Goal: Task Accomplishment & Management: Complete application form

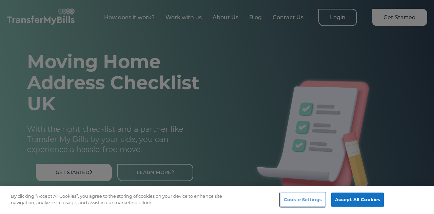
click at [319, 196] on button "Cookie Settings" at bounding box center [302, 200] width 45 height 14
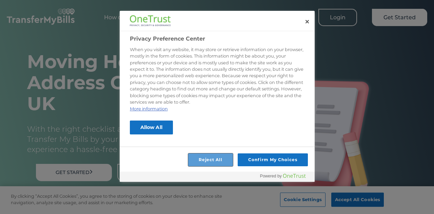
click at [217, 154] on button "Reject All" at bounding box center [210, 160] width 45 height 13
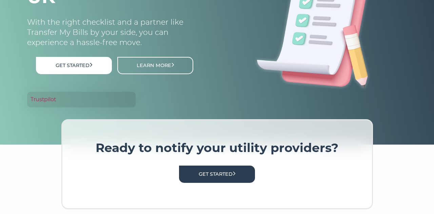
scroll to position [109, 0]
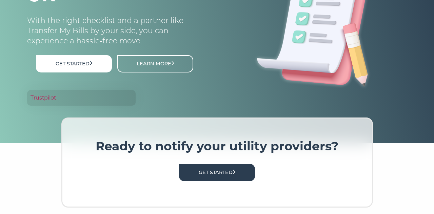
click at [217, 170] on link "Get Started" at bounding box center [217, 172] width 76 height 17
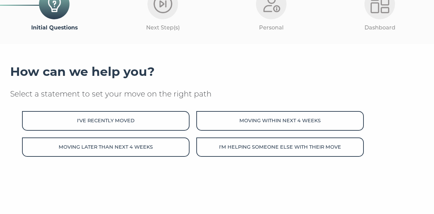
scroll to position [55, 0]
click at [296, 116] on button "Moving within next 4 weeks" at bounding box center [281, 120] width 168 height 19
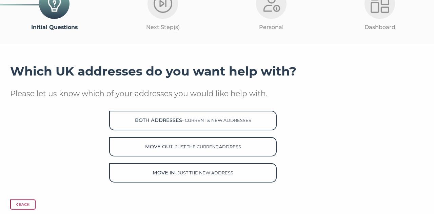
click at [232, 118] on button "Both Addresses - current & new addresses" at bounding box center [193, 120] width 168 height 19
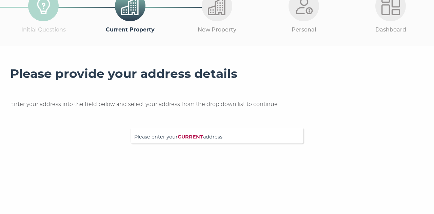
scroll to position [58, 0]
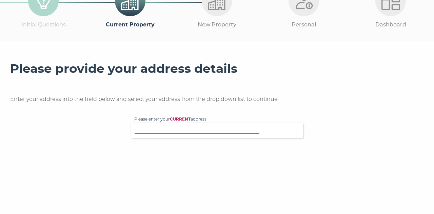
click at [260, 128] on input "Please enter your CURRENT address" at bounding box center [207, 130] width 146 height 7
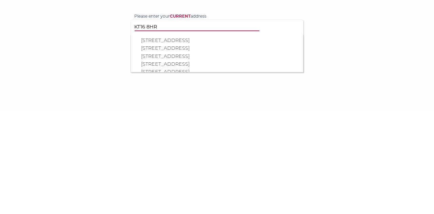
type input "KT16 8HR"
click at [186, 166] on p "[STREET_ADDRESS]" at bounding box center [220, 168] width 159 height 8
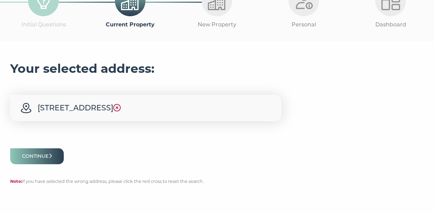
click at [41, 152] on button "Continue" at bounding box center [37, 157] width 54 height 16
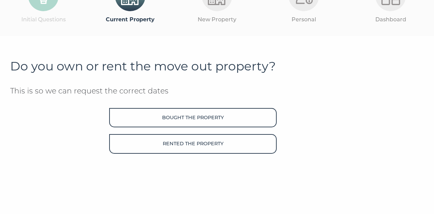
scroll to position [63, 0]
click at [213, 116] on button "Bought the property" at bounding box center [193, 117] width 168 height 19
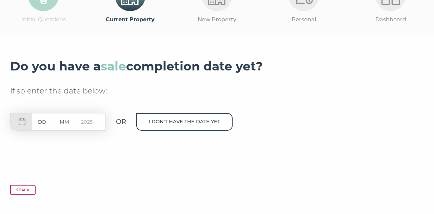
click at [39, 120] on input "text" at bounding box center [42, 122] width 20 height 8
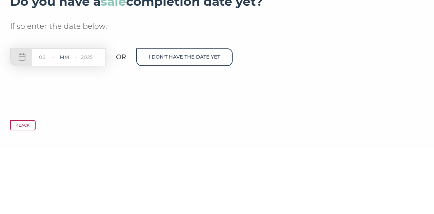
type input "08"
click at [63, 120] on input "text" at bounding box center [64, 122] width 20 height 8
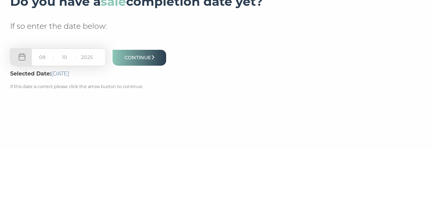
type input "10"
click at [142, 120] on button "Continue" at bounding box center [140, 123] width 54 height 16
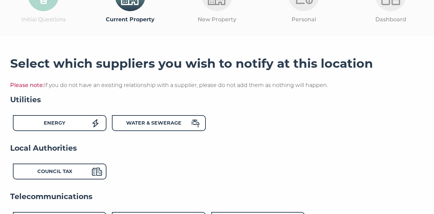
scroll to position [63, 0]
click at [77, 122] on div "Energy" at bounding box center [54, 124] width 75 height 10
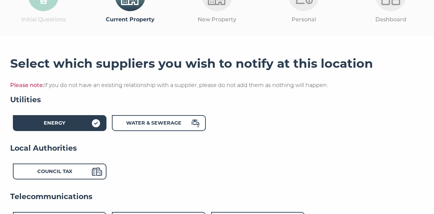
click at [195, 123] on icon at bounding box center [195, 123] width 8 height 8
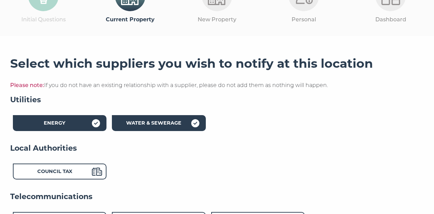
click at [94, 166] on div "Council Tax" at bounding box center [60, 172] width 94 height 16
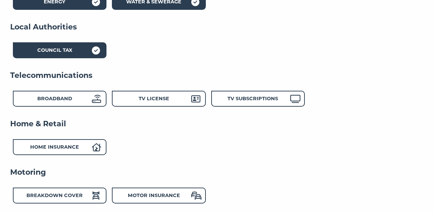
scroll to position [185, 0]
click at [92, 104] on div "Broadband" at bounding box center [54, 100] width 75 height 10
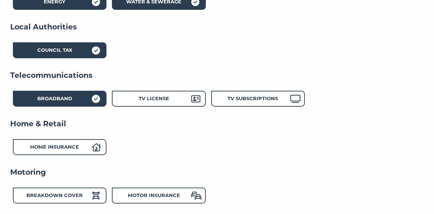
click at [193, 93] on div "TV License" at bounding box center [159, 99] width 94 height 16
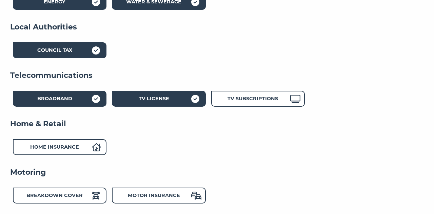
click at [293, 100] on icon at bounding box center [296, 99] width 10 height 8
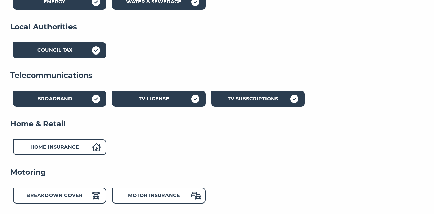
click at [92, 148] on icon at bounding box center [96, 148] width 9 height 8
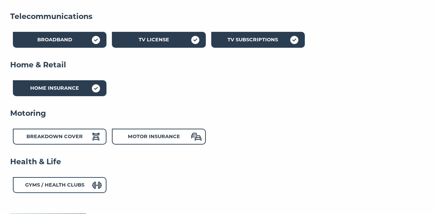
scroll to position [247, 0]
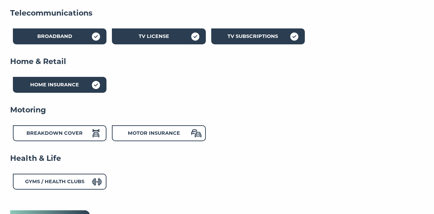
click at [98, 131] on icon at bounding box center [96, 134] width 8 height 8
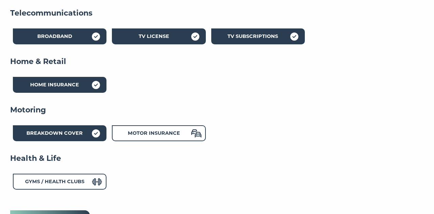
click at [196, 139] on span at bounding box center [196, 135] width 10 height 10
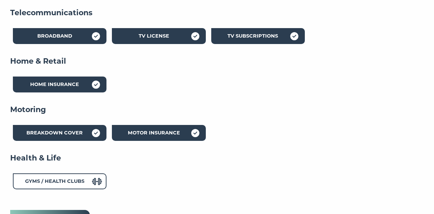
scroll to position [266, 0]
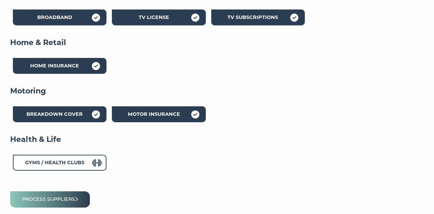
click at [71, 196] on button "Process suppliers" at bounding box center [50, 200] width 80 height 16
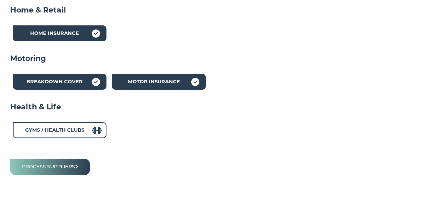
scroll to position [0, 0]
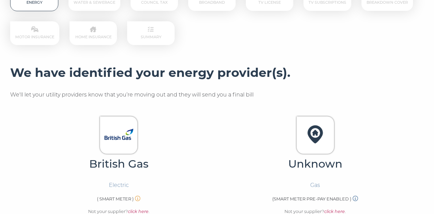
scroll to position [136, 0]
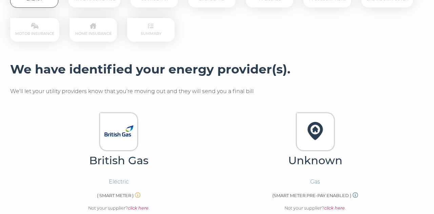
click at [341, 208] on em "click here" at bounding box center [334, 208] width 21 height 5
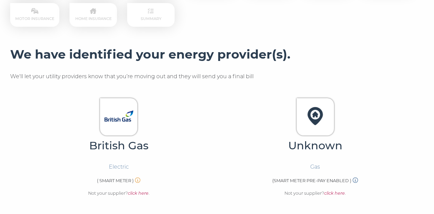
click at [336, 198] on div "Unknown Gas (SMART METER PRE-PAY ENABLED ) Not your supplier? click here ." at bounding box center [315, 153] width 197 height 111
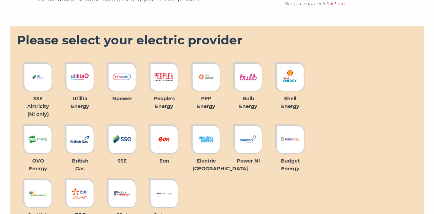
scroll to position [342, 0]
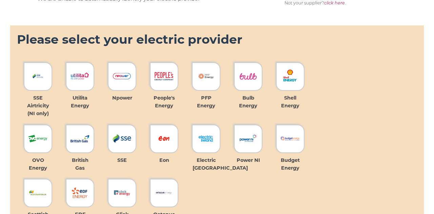
click at [81, 138] on img at bounding box center [80, 139] width 19 height 19
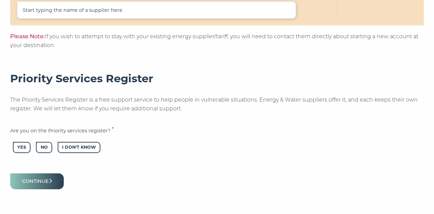
scroll to position [606, 0]
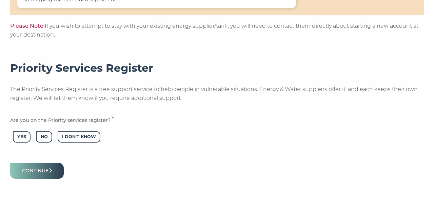
click at [39, 134] on span "No" at bounding box center [44, 137] width 16 height 11
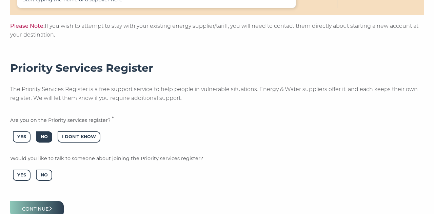
click at [39, 173] on span "No" at bounding box center [44, 175] width 16 height 11
click at [45, 206] on button "Continue" at bounding box center [37, 210] width 54 height 16
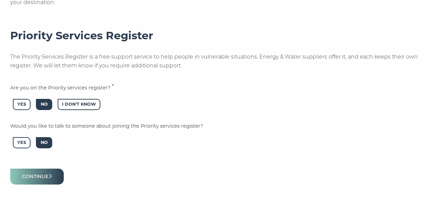
scroll to position [0, 0]
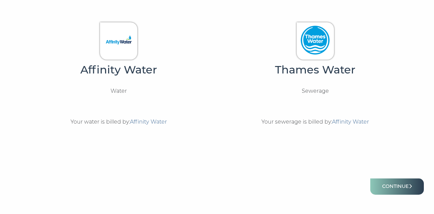
scroll to position [241, 0]
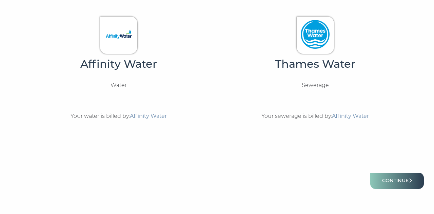
click at [395, 185] on button "Continue" at bounding box center [398, 181] width 54 height 16
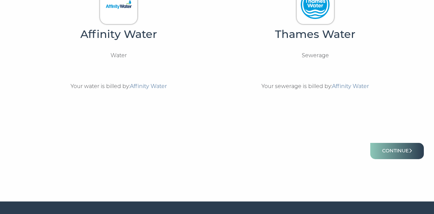
scroll to position [274, 0]
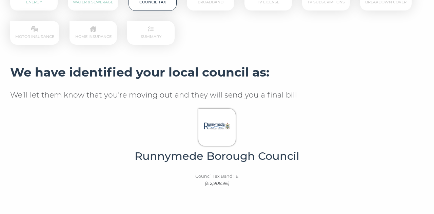
scroll to position [137, 0]
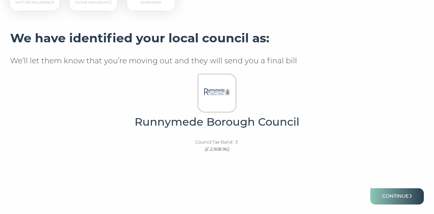
scroll to position [169, 0]
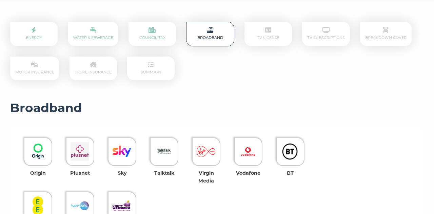
scroll to position [98, 0]
click at [160, 150] on img at bounding box center [164, 152] width 19 height 19
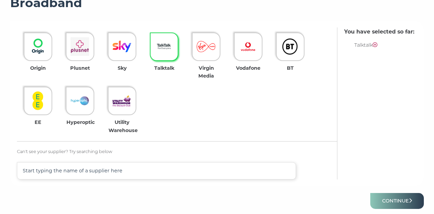
scroll to position [233, 0]
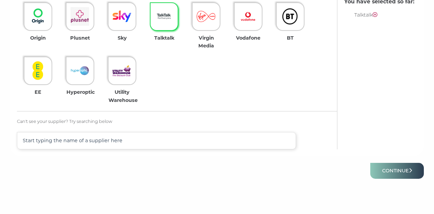
click at [402, 170] on button "Continue" at bounding box center [398, 171] width 54 height 16
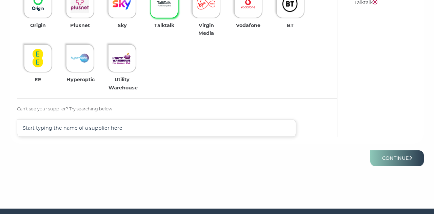
scroll to position [0, 0]
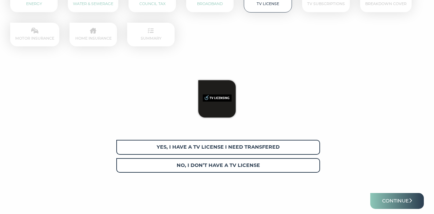
scroll to position [132, 0]
click at [281, 144] on span "Yes, I have a tv license I need transfered" at bounding box center [218, 146] width 204 height 15
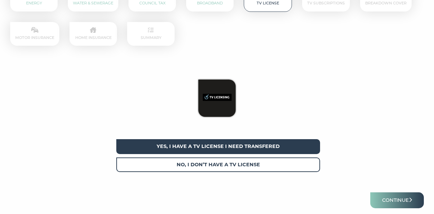
click at [393, 200] on button "Continue" at bounding box center [398, 201] width 54 height 16
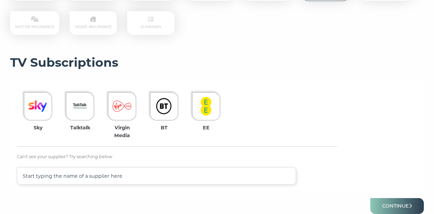
scroll to position [144, 0]
click at [39, 105] on img at bounding box center [38, 106] width 19 height 19
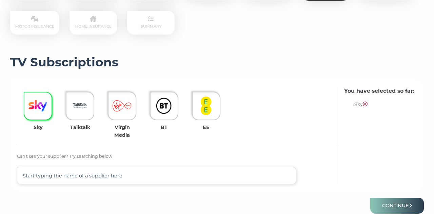
click at [399, 206] on button "Continue" at bounding box center [398, 206] width 54 height 16
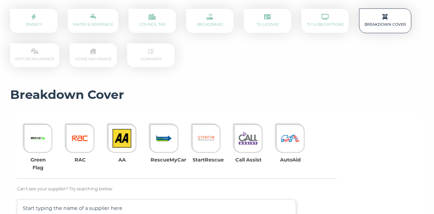
scroll to position [118, 0]
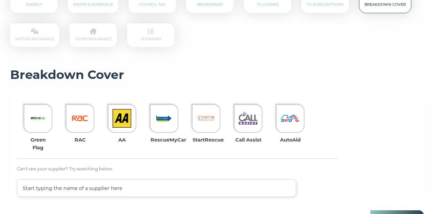
scroll to position [142, 0]
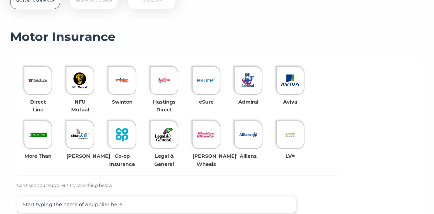
scroll to position [170, 0]
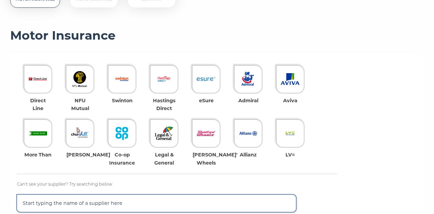
click at [143, 202] on input "text" at bounding box center [156, 203] width 279 height 17
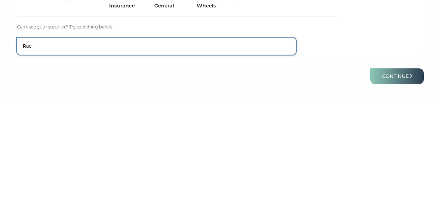
scroll to position [217, 0]
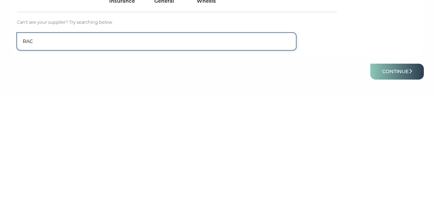
type input "RAC"
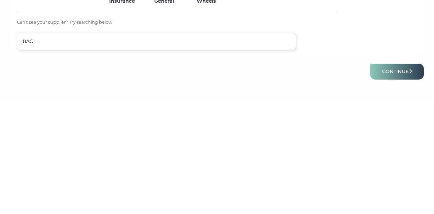
click at [398, 184] on button "Continue" at bounding box center [398, 188] width 54 height 16
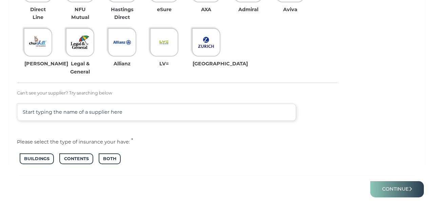
scroll to position [280, 0]
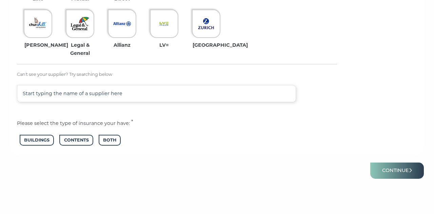
click at [401, 171] on button "Continue" at bounding box center [398, 171] width 54 height 16
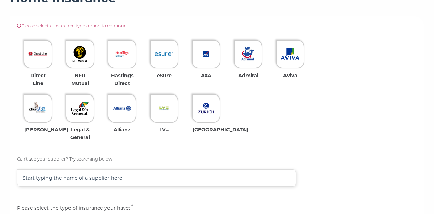
scroll to position [191, 0]
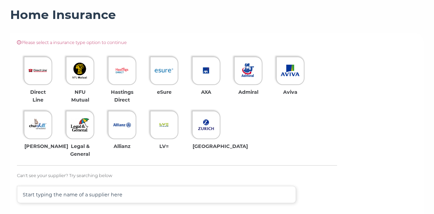
click at [248, 73] on img at bounding box center [248, 70] width 19 height 19
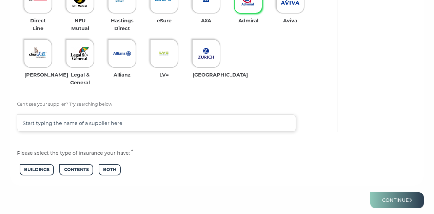
scroll to position [266, 0]
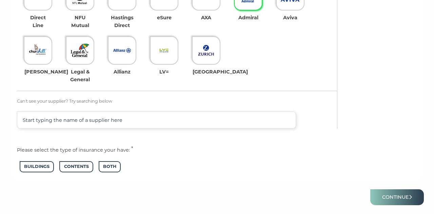
click at [394, 193] on button "Continue" at bounding box center [398, 198] width 54 height 16
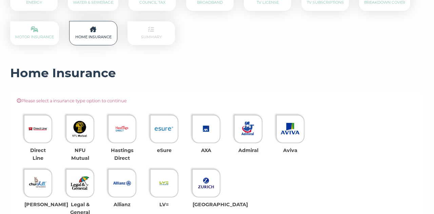
scroll to position [134, 0]
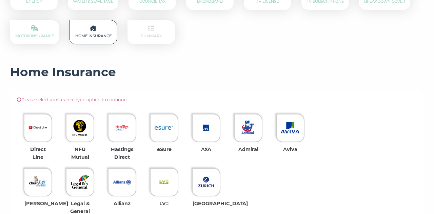
click at [244, 127] on img at bounding box center [248, 128] width 19 height 19
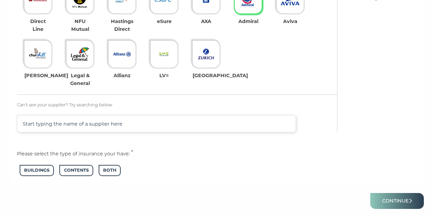
scroll to position [263, 0]
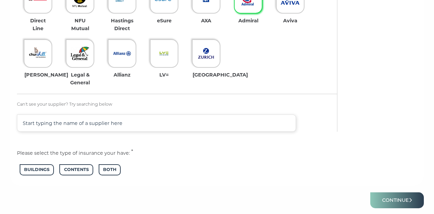
click at [105, 166] on span "Both" at bounding box center [110, 170] width 22 height 11
click at [394, 199] on button "Continue" at bounding box center [398, 201] width 54 height 16
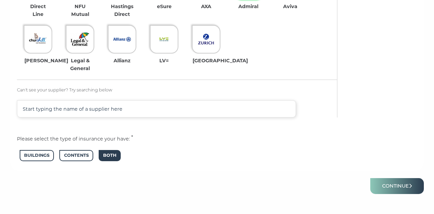
scroll to position [0, 0]
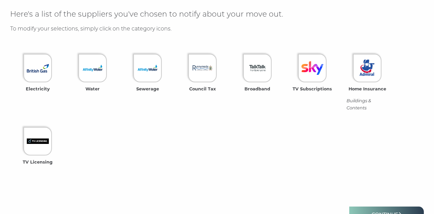
scroll to position [216, 0]
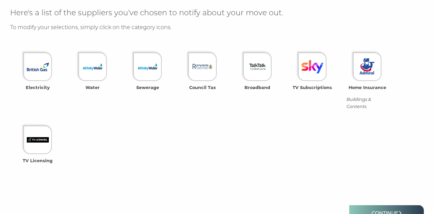
click at [390, 210] on link "Continue" at bounding box center [387, 214] width 75 height 16
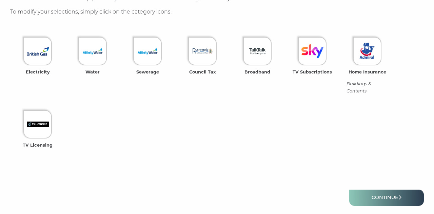
scroll to position [248, 0]
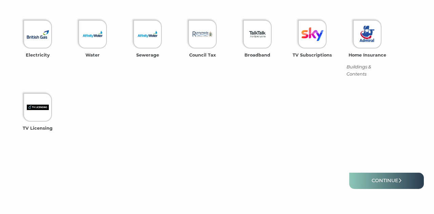
click at [393, 183] on link "Continue" at bounding box center [387, 181] width 75 height 16
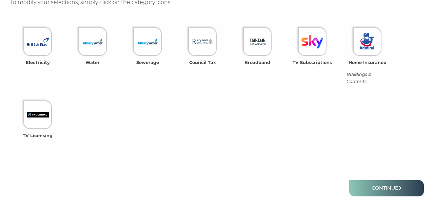
scroll to position [254, 0]
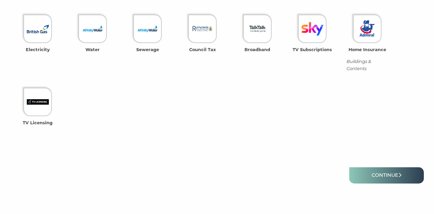
click at [374, 31] on img at bounding box center [368, 29] width 22 height 22
click at [296, 128] on ul "Electricity Water Sewerage Council Tax Broadband TV Subscriptions Home Insuranc…" at bounding box center [217, 72] width 414 height 128
click at [299, 149] on div "Energy Water & Sewerage Council Tax Broadband TV License TV Subscriptions Break…" at bounding box center [217, 27] width 414 height 323
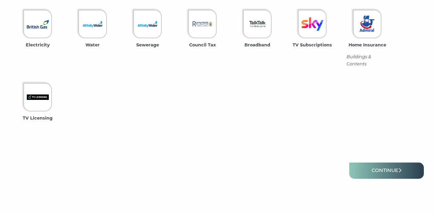
click at [388, 169] on link "Continue" at bounding box center [387, 171] width 75 height 16
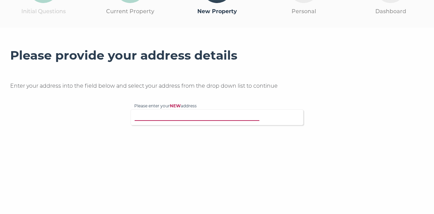
click at [211, 114] on input "Please enter your NEW address" at bounding box center [207, 116] width 146 height 7
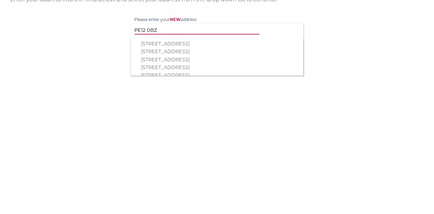
scroll to position [71, 0]
type input "PE12 0BZ"
click at [304, 136] on form "Please provide your address details Enter your address into the field below and…" at bounding box center [217, 116] width 414 height 136
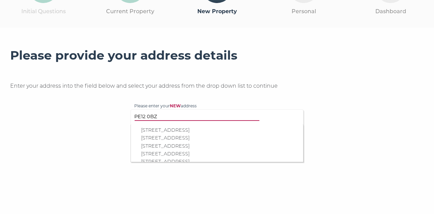
click at [299, 146] on p "3 Churchgate, Gedney, Spalding, PE12 0BZ" at bounding box center [220, 147] width 159 height 8
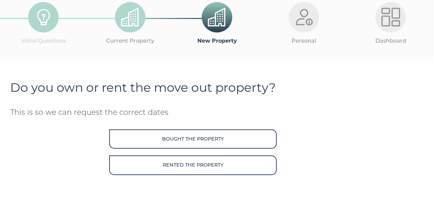
scroll to position [40, 0]
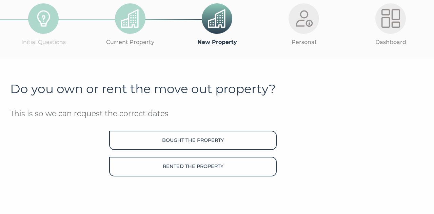
click at [222, 141] on button "Bought the property" at bounding box center [193, 140] width 168 height 19
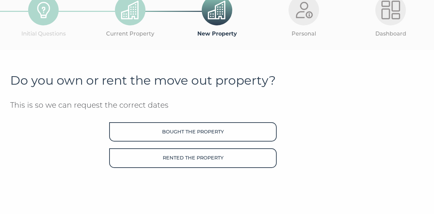
scroll to position [50, 0]
click at [223, 129] on button "Bought the property" at bounding box center [193, 131] width 168 height 19
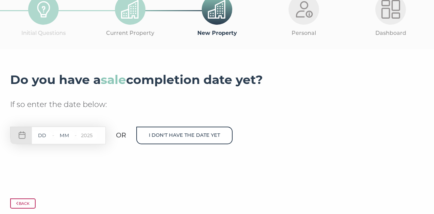
click at [37, 135] on input "text" at bounding box center [42, 136] width 20 height 8
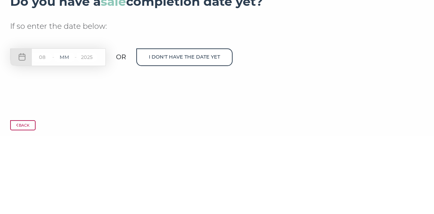
type input "08"
click at [60, 135] on input "text" at bounding box center [64, 136] width 20 height 8
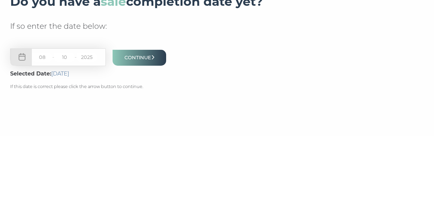
type input "10"
click at [141, 138] on button "Continue" at bounding box center [140, 136] width 54 height 16
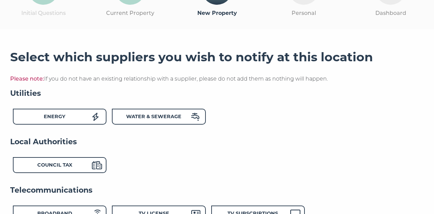
scroll to position [71, 0]
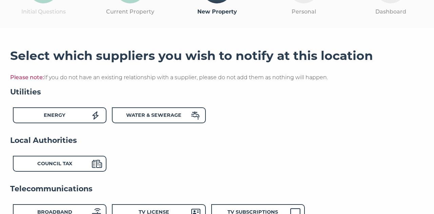
click at [91, 112] on div "Energy" at bounding box center [60, 116] width 94 height 16
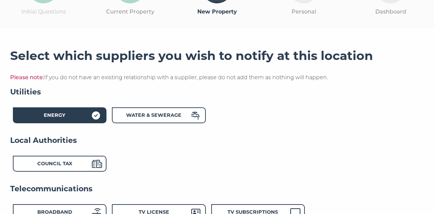
click at [186, 116] on div "Water & Sewerage" at bounding box center [154, 117] width 75 height 10
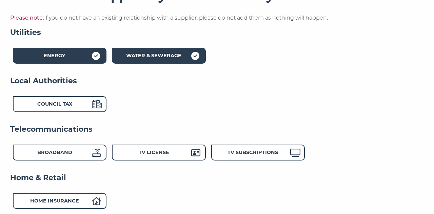
scroll to position [134, 0]
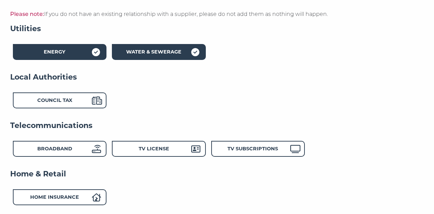
click at [91, 113] on div "Local Authorities Council Tax" at bounding box center [217, 96] width 414 height 49
click at [89, 101] on div "Council Tax" at bounding box center [54, 102] width 75 height 10
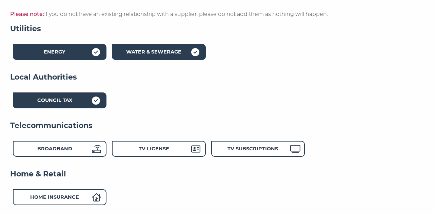
click at [88, 145] on div "Broadband" at bounding box center [60, 149] width 94 height 16
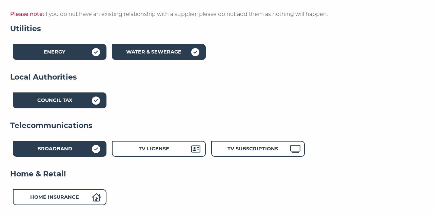
click at [191, 143] on div "TV License" at bounding box center [159, 149] width 94 height 16
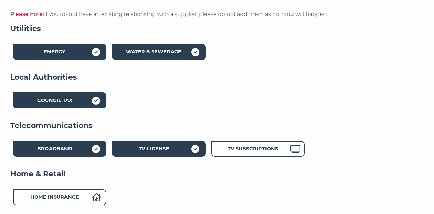
click at [296, 149] on icon at bounding box center [296, 149] width 10 height 8
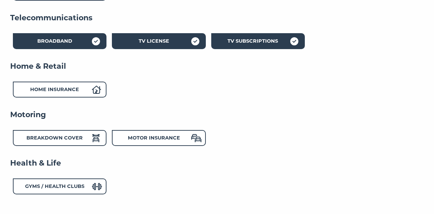
scroll to position [244, 0]
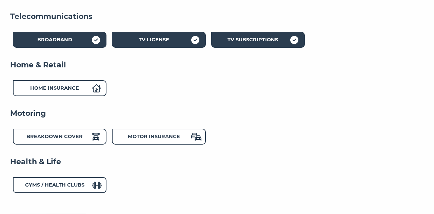
click at [92, 135] on icon at bounding box center [96, 137] width 8 height 8
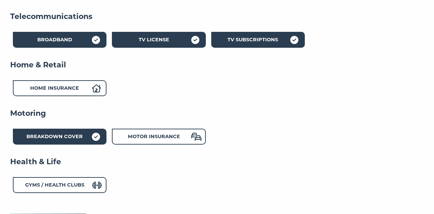
click at [193, 138] on icon at bounding box center [196, 137] width 10 height 8
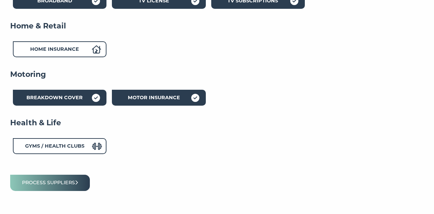
click at [72, 183] on button "Process suppliers" at bounding box center [50, 183] width 80 height 16
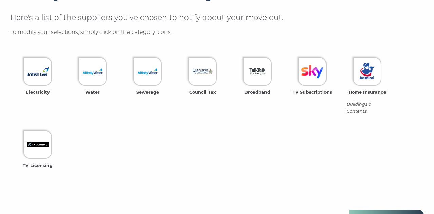
scroll to position [215, 0]
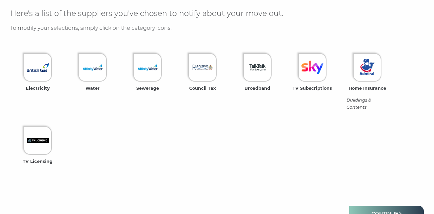
click at [396, 212] on link "Continue" at bounding box center [387, 214] width 75 height 16
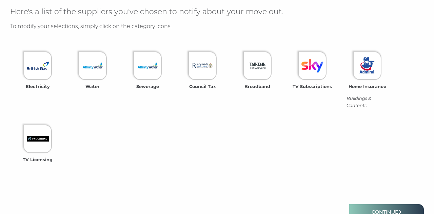
scroll to position [230, 0]
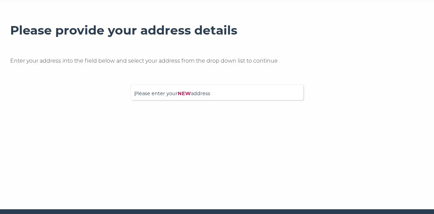
scroll to position [96, 0]
click at [212, 96] on span "Please enter your NEW address" at bounding box center [217, 96] width 166 height 12
click at [212, 95] on input "Please enter your NEW address" at bounding box center [207, 91] width 146 height 7
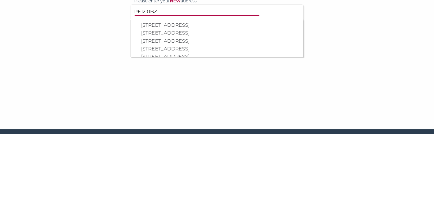
type input "PE12 0BZ"
click at [334, 155] on div at bounding box center [217, 151] width 414 height 17
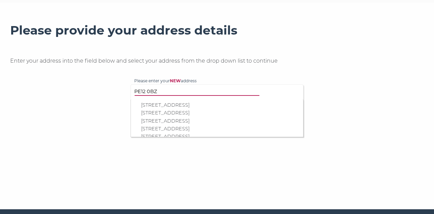
click at [432, 140] on section "Please provide your address details Enter your address into the field below and…" at bounding box center [217, 98] width 434 height 190
click at [421, 141] on form "Please provide your address details Enter your address into the field below and…" at bounding box center [217, 91] width 414 height 136
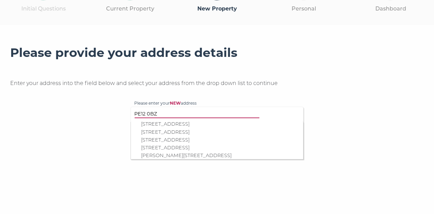
scroll to position [90, 0]
click at [255, 136] on p "Biyadoo, Churchgate, Gedney, Spalding, PE12 0BZ" at bounding box center [220, 133] width 159 height 8
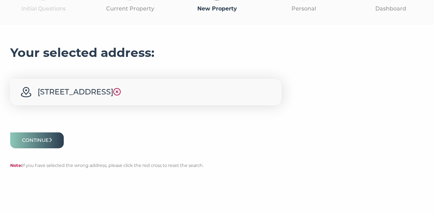
click at [42, 143] on button "Continue" at bounding box center [37, 141] width 54 height 16
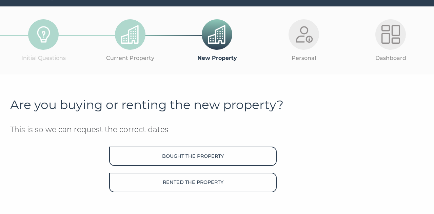
scroll to position [26, 0]
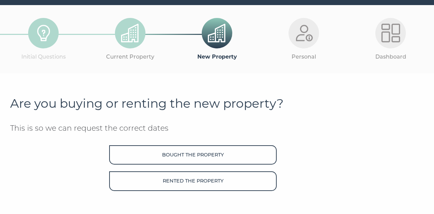
click at [210, 155] on button "Bought the property" at bounding box center [193, 155] width 168 height 19
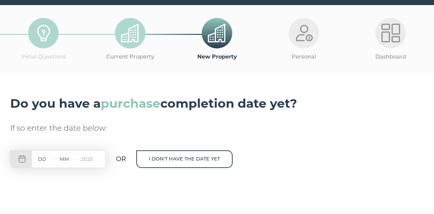
click at [39, 161] on input "text" at bounding box center [42, 159] width 20 height 8
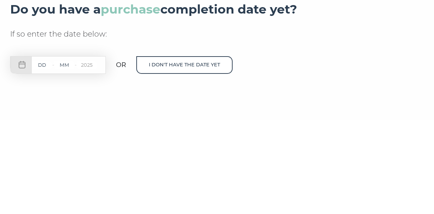
scroll to position [29, 0]
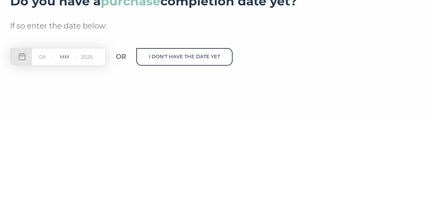
type input "08"
click at [60, 158] on input "text" at bounding box center [64, 157] width 20 height 8
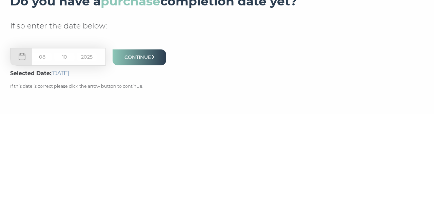
type input "10"
click at [141, 159] on button "Continue" at bounding box center [140, 157] width 54 height 16
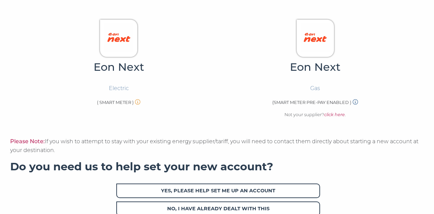
scroll to position [217, 0]
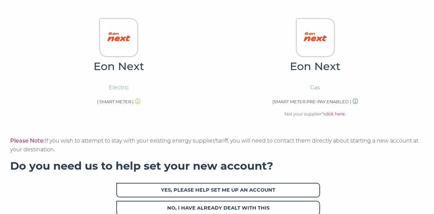
click at [282, 187] on span "Yes, please help set me up an account" at bounding box center [218, 190] width 204 height 15
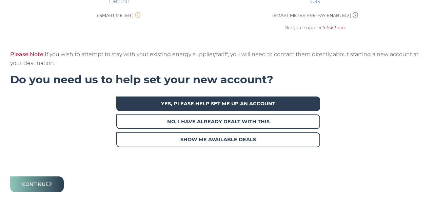
scroll to position [317, 0]
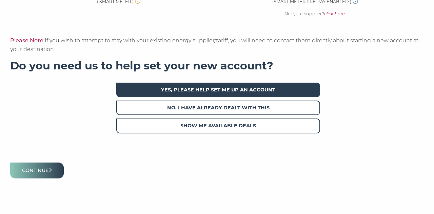
click at [40, 166] on button "Continue" at bounding box center [37, 171] width 54 height 16
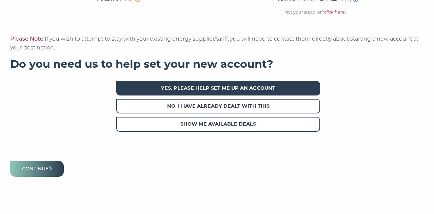
scroll to position [344, 0]
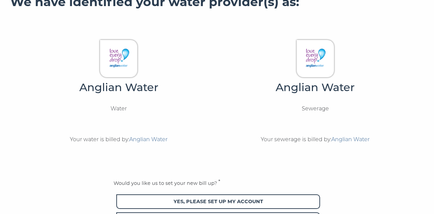
scroll to position [204, 0]
click at [282, 200] on span "Yes, please set up my account" at bounding box center [218, 201] width 204 height 15
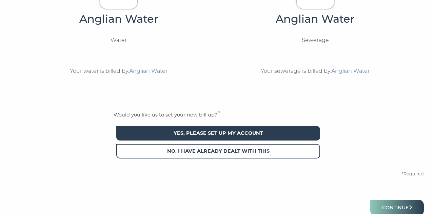
scroll to position [310, 0]
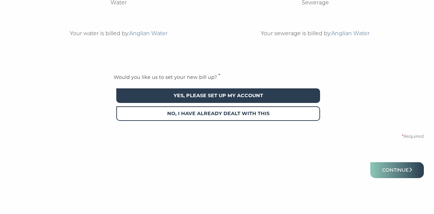
click at [396, 172] on button "Continue" at bounding box center [398, 171] width 54 height 16
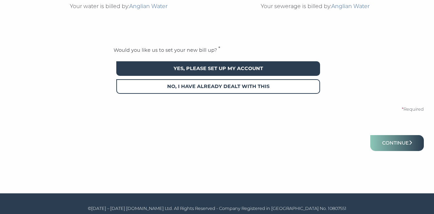
scroll to position [0, 0]
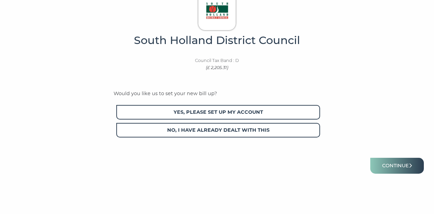
scroll to position [237, 0]
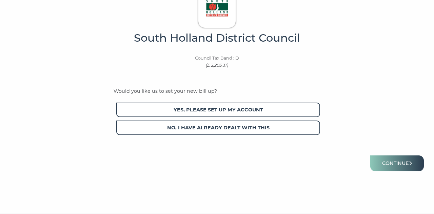
click at [280, 108] on span "Yes, please set up my account" at bounding box center [218, 110] width 204 height 15
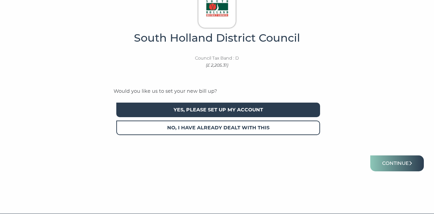
click at [396, 163] on button "Continue" at bounding box center [398, 164] width 54 height 16
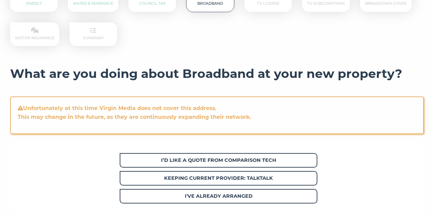
scroll to position [126, 0]
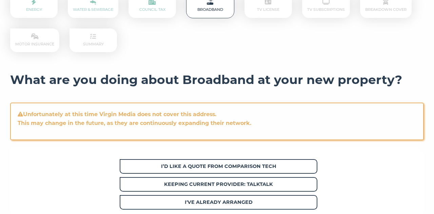
click at [269, 162] on span "I’d like a quote from Comparison Tech" at bounding box center [219, 167] width 198 height 15
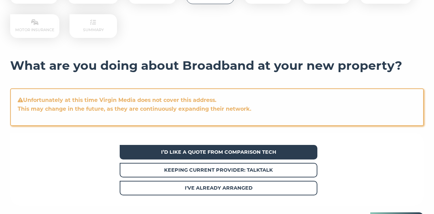
scroll to position [153, 0]
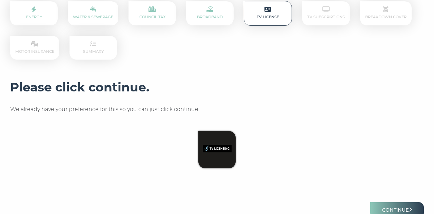
scroll to position [119, 0]
click at [394, 211] on button "Continue" at bounding box center [398, 210] width 54 height 16
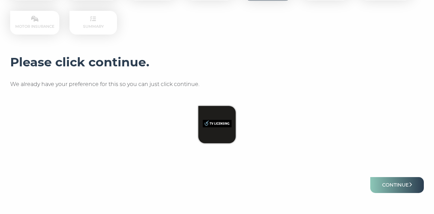
scroll to position [0, 0]
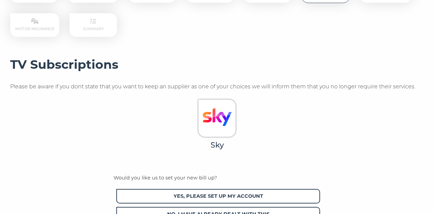
scroll to position [144, 0]
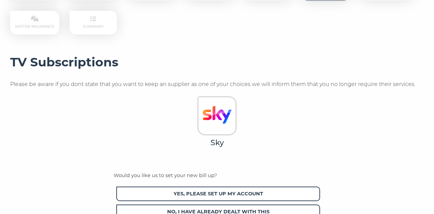
click at [282, 210] on span "No, I have already dealt with this" at bounding box center [218, 212] width 204 height 15
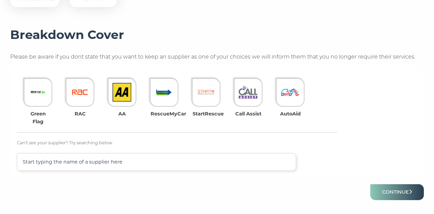
scroll to position [172, 0]
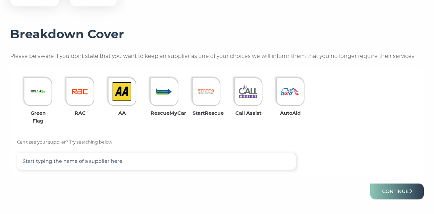
click at [394, 192] on button "Continue" at bounding box center [398, 192] width 54 height 16
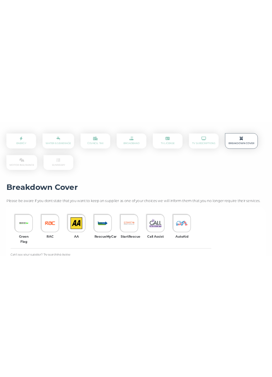
scroll to position [63, 0]
